Goal: Navigation & Orientation: Find specific page/section

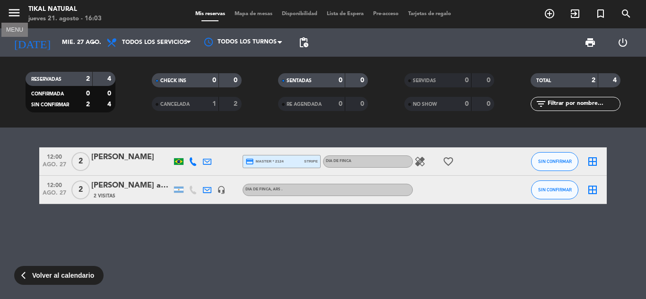
click at [13, 16] on icon "menu" at bounding box center [14, 13] width 14 height 14
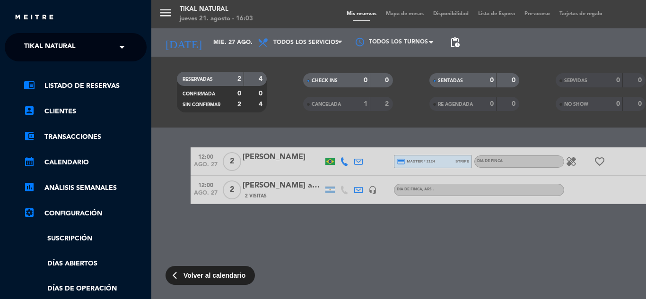
click at [67, 157] on ul "chrome_reader_mode Listado de Reservas account_box Clientes account_balance_wal…" at bounding box center [76, 237] width 142 height 314
click at [70, 167] on link "calendar_month Calendario" at bounding box center [85, 162] width 123 height 11
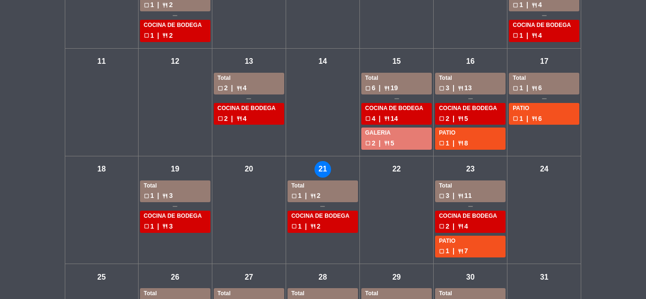
scroll to position [247, 0]
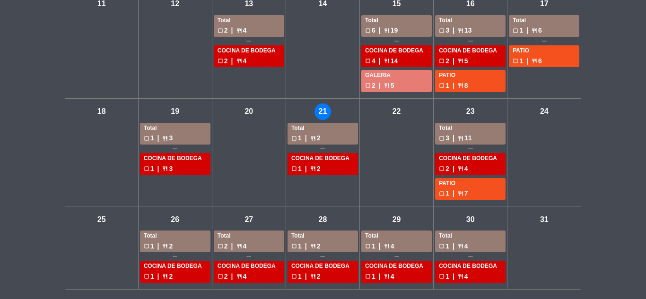
click at [238, 243] on div "check_box_outline_blank 2 | restaurant 4" at bounding box center [249, 246] width 63 height 11
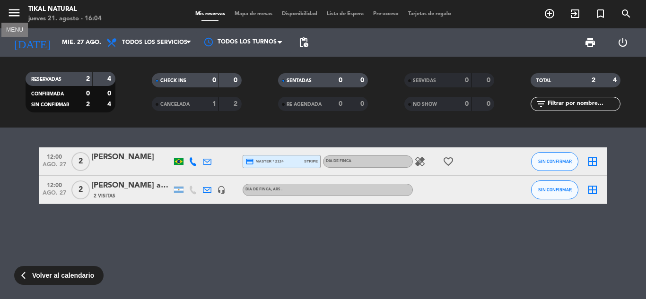
click at [15, 13] on icon "menu" at bounding box center [14, 13] width 14 height 14
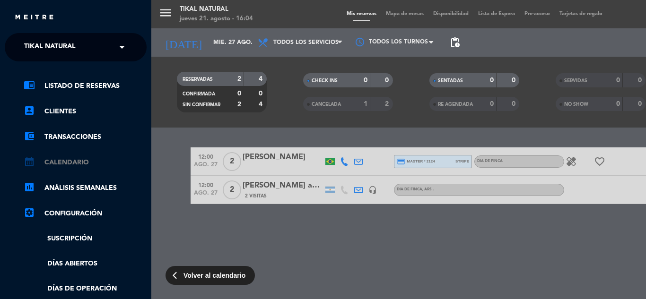
click at [78, 168] on link "calendar_month Calendario" at bounding box center [85, 162] width 123 height 11
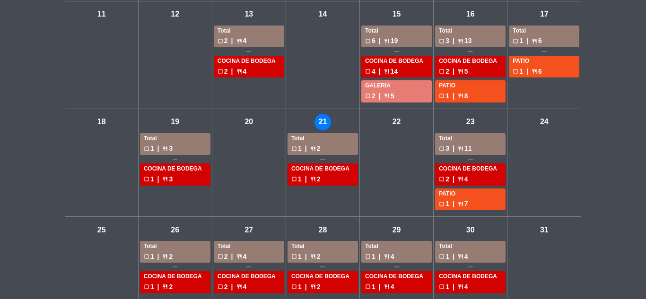
scroll to position [247, 0]
